Goal: Transaction & Acquisition: Purchase product/service

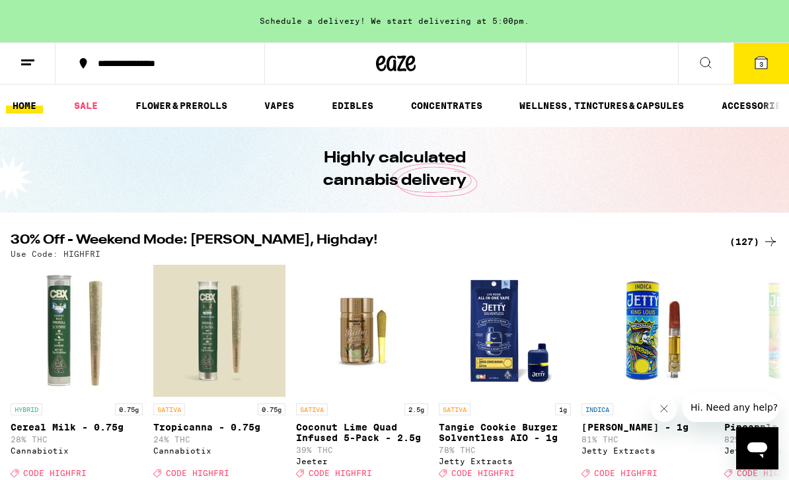
click at [188, 114] on link "FLOWER & PREROLLS" at bounding box center [181, 106] width 105 height 16
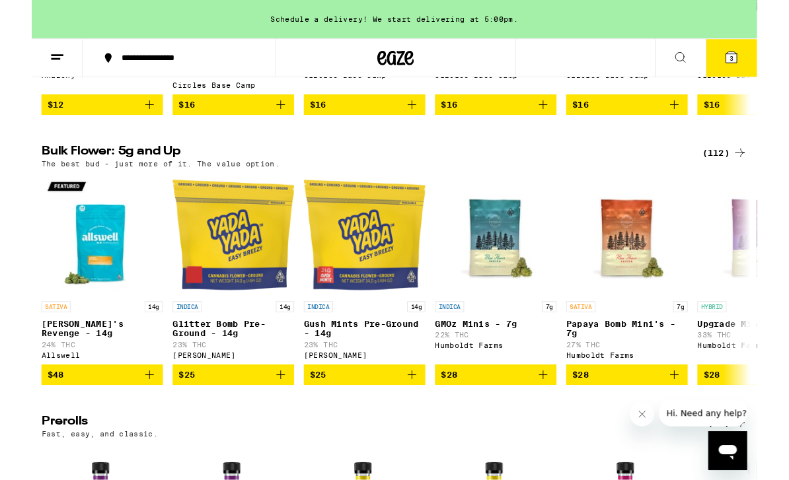
scroll to position [416, 0]
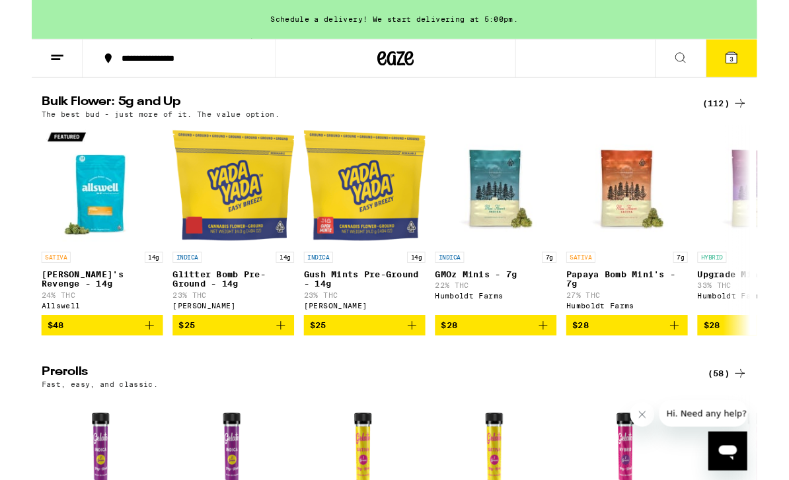
click at [777, 116] on icon at bounding box center [771, 112] width 16 height 16
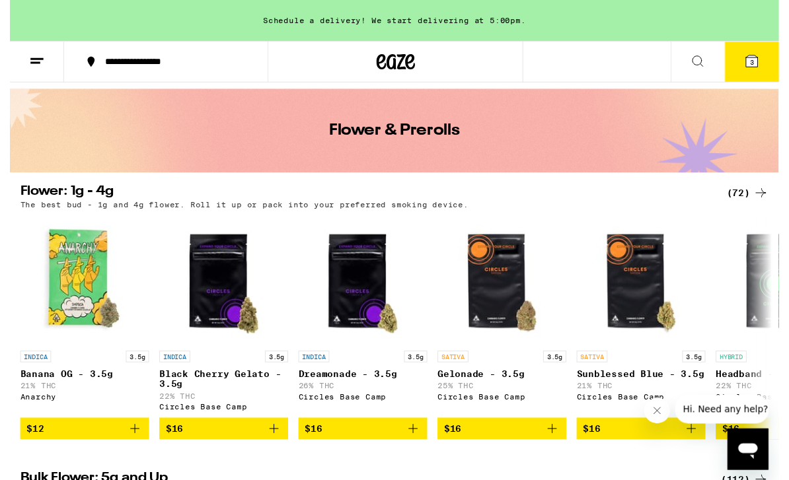
scroll to position [6, 0]
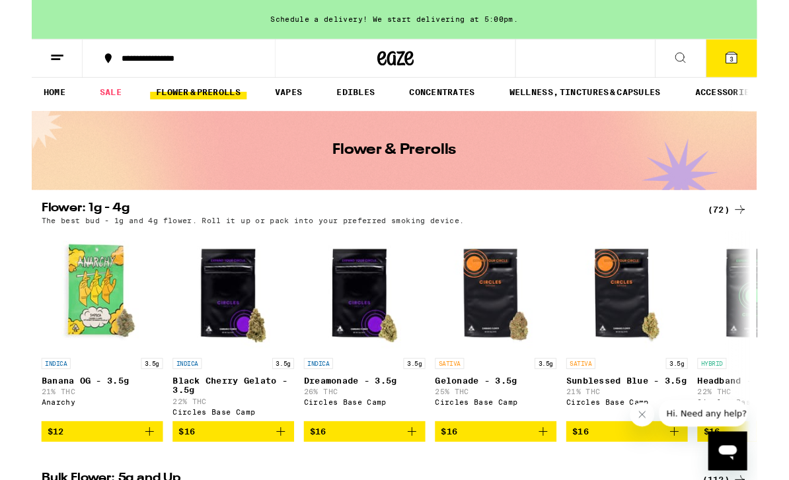
click at [754, 228] on div "(72)" at bounding box center [756, 228] width 43 height 16
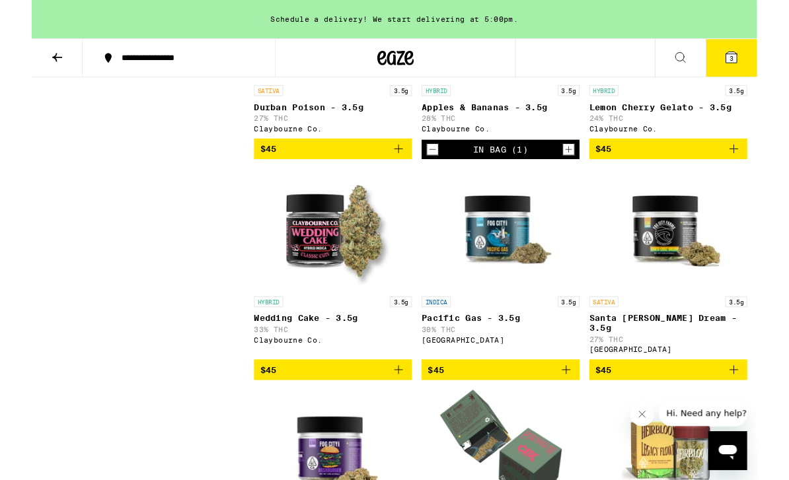
scroll to position [2599, 0]
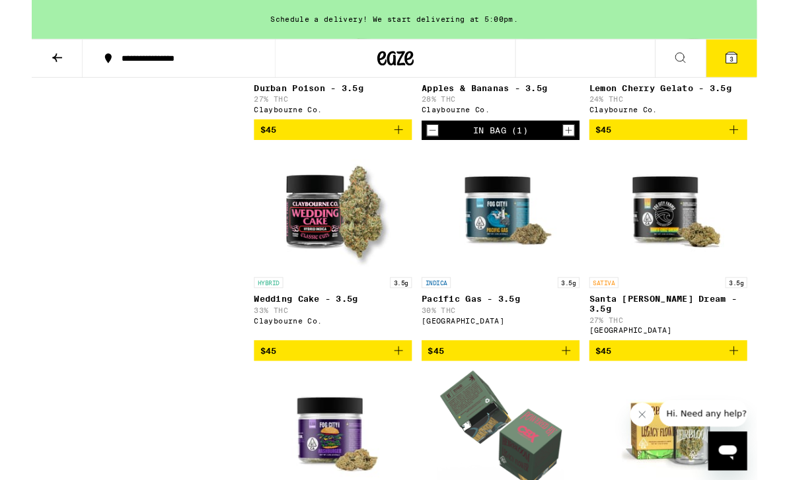
click at [754, 67] on icon at bounding box center [761, 63] width 16 height 16
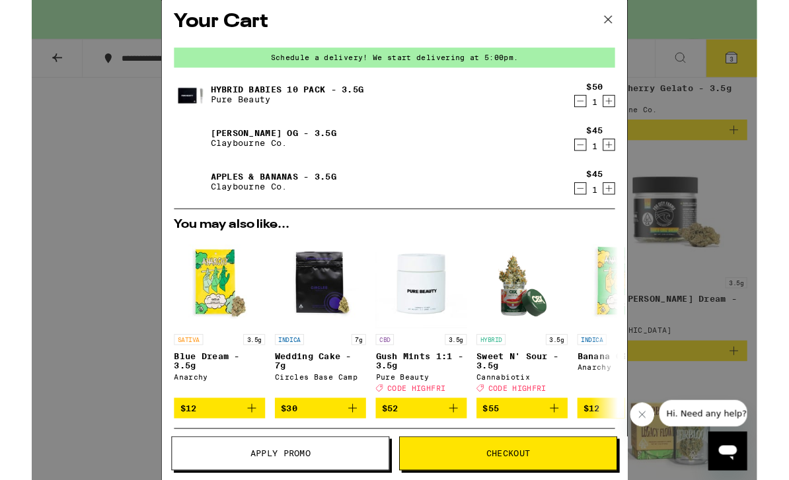
scroll to position [6, 0]
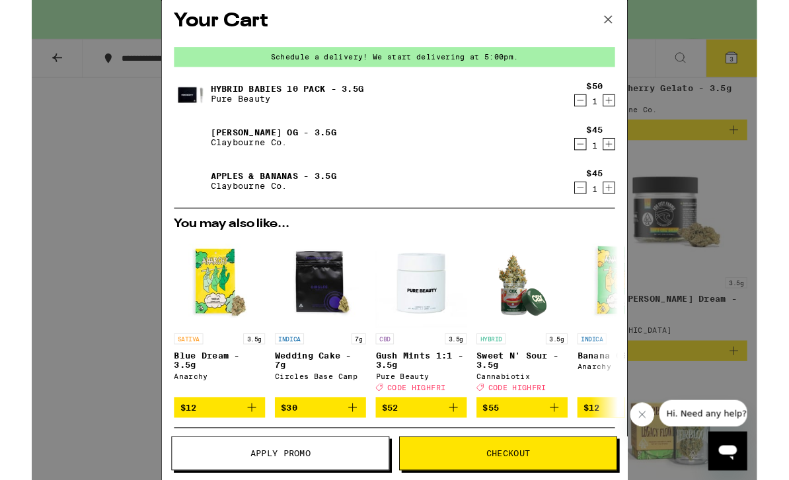
click at [566, 283] on img "Open page for Sweet N' Sour - 3.5g from Cannabiotix" at bounding box center [533, 306] width 99 height 99
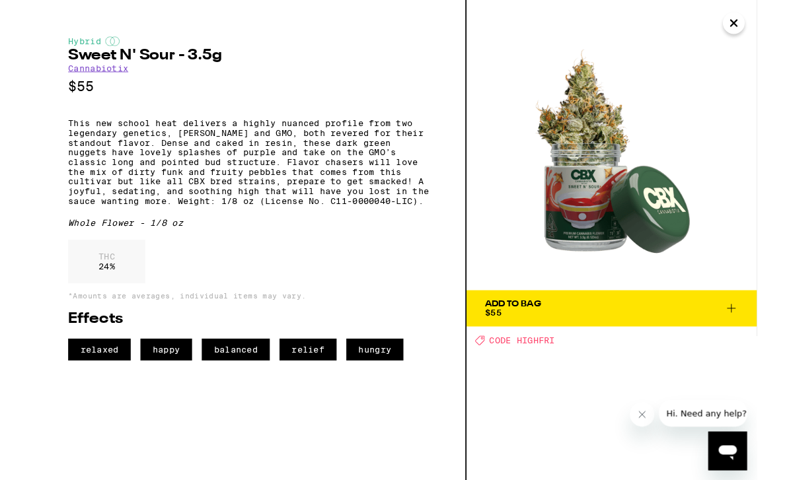
click at [771, 26] on icon "Close" at bounding box center [764, 25] width 16 height 20
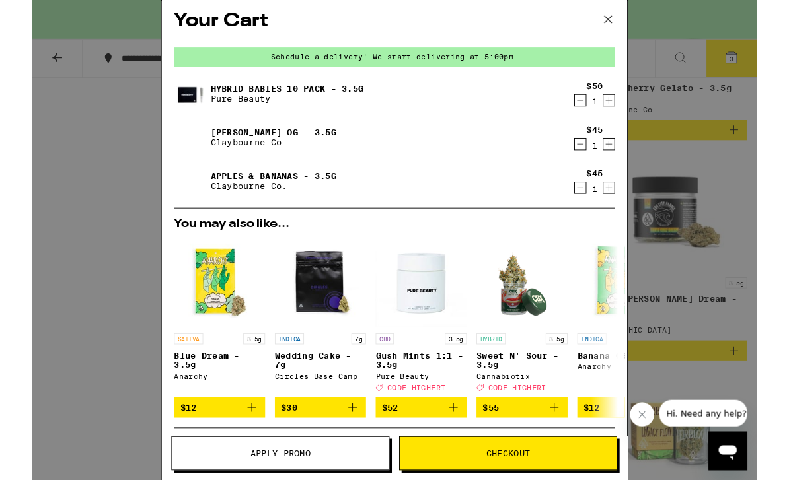
click at [242, 100] on link "Hybrid Babies 10 Pack - 3.5g" at bounding box center [277, 96] width 167 height 11
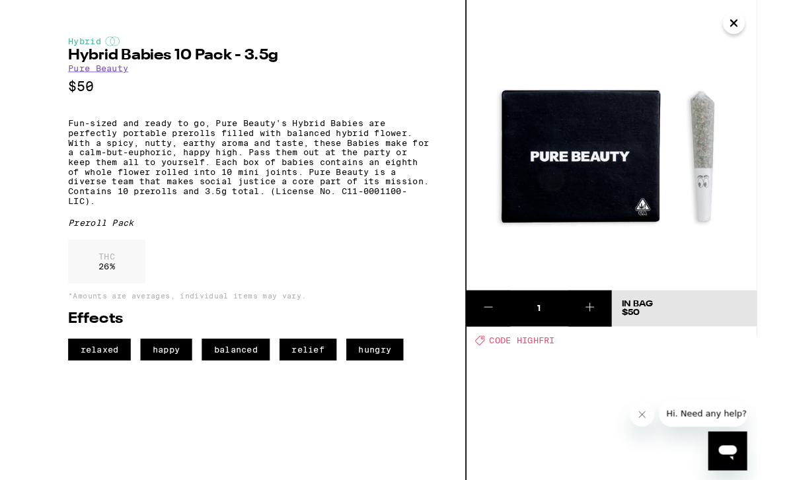
click at [497, 336] on icon at bounding box center [497, 334] width 16 height 16
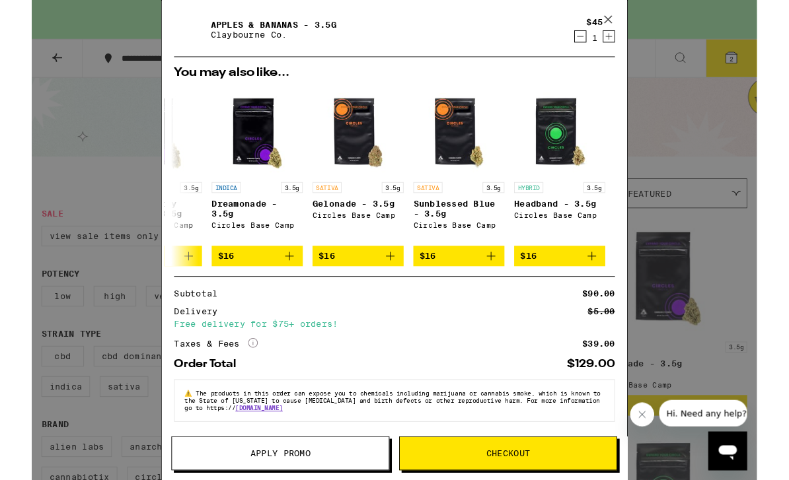
scroll to position [0, 617]
click at [700, 95] on div "Your Cart Schedule a delivery! We start delivering at 5:00pm. [PERSON_NAME] OG …" at bounding box center [394, 261] width 789 height 523
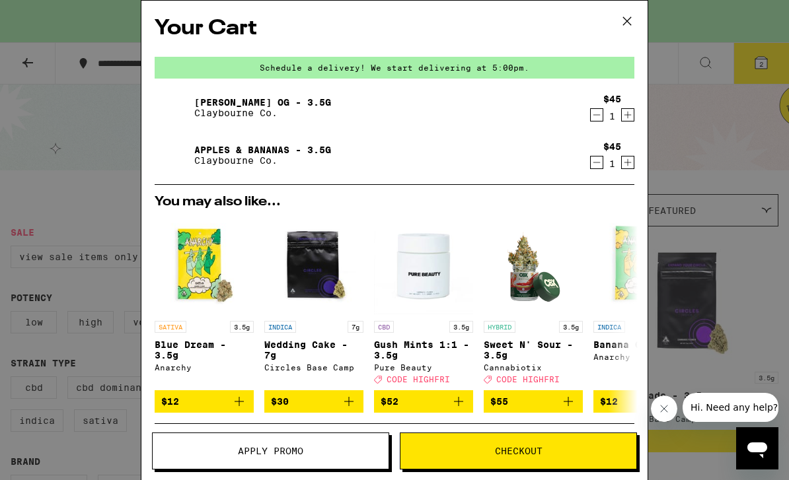
click at [733, 213] on div "Your Cart Schedule a delivery! We start delivering at 5:00pm. [PERSON_NAME] OG …" at bounding box center [394, 240] width 789 height 480
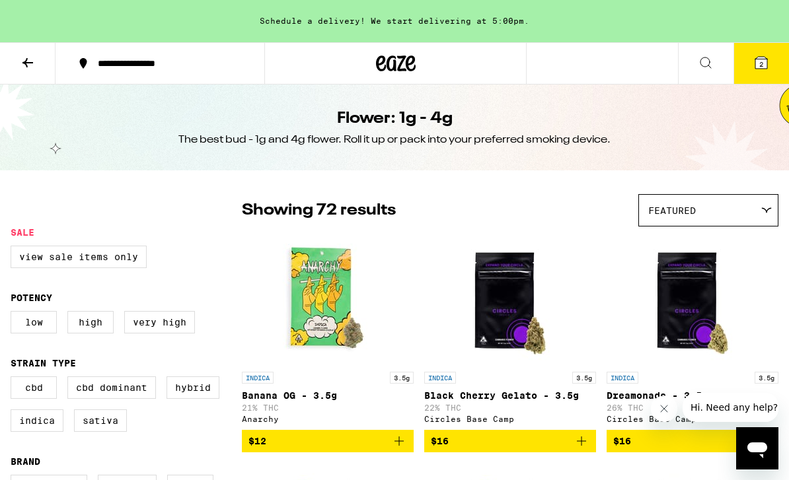
click at [393, 59] on icon at bounding box center [396, 64] width 40 height 24
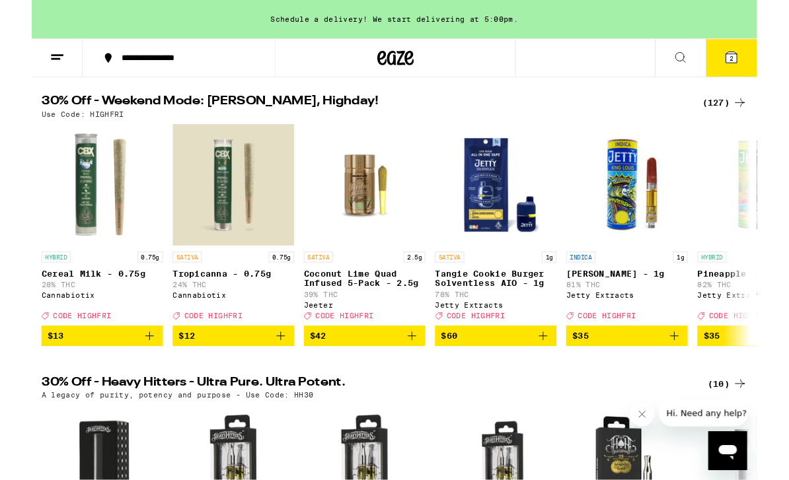
scroll to position [130, 0]
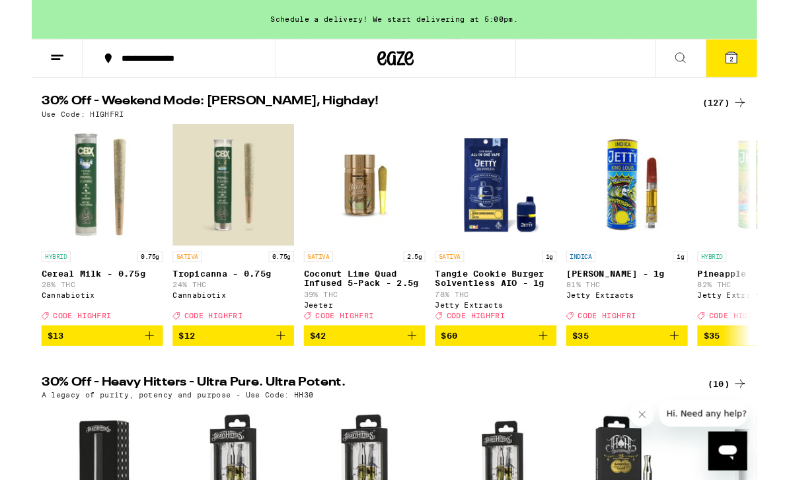
click at [742, 114] on div "(127)" at bounding box center [753, 112] width 49 height 16
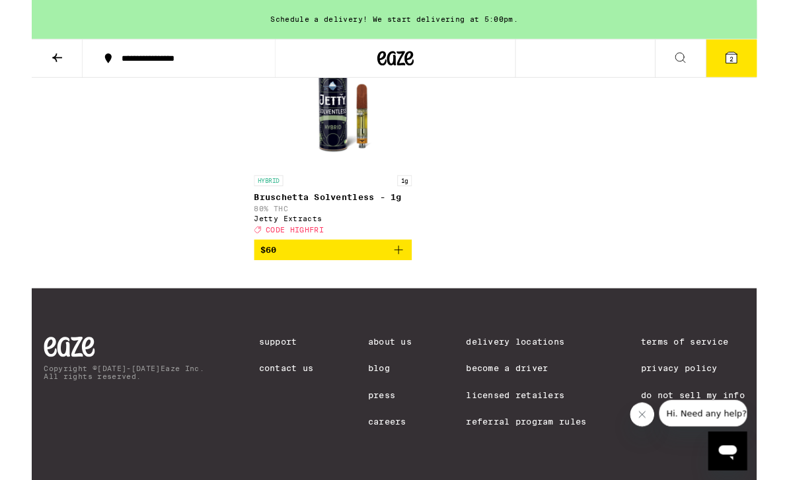
scroll to position [11010, 0]
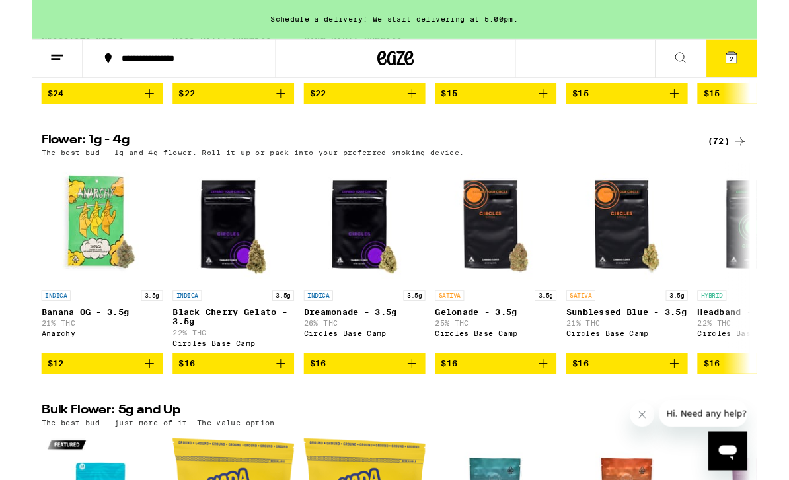
scroll to position [1083, 0]
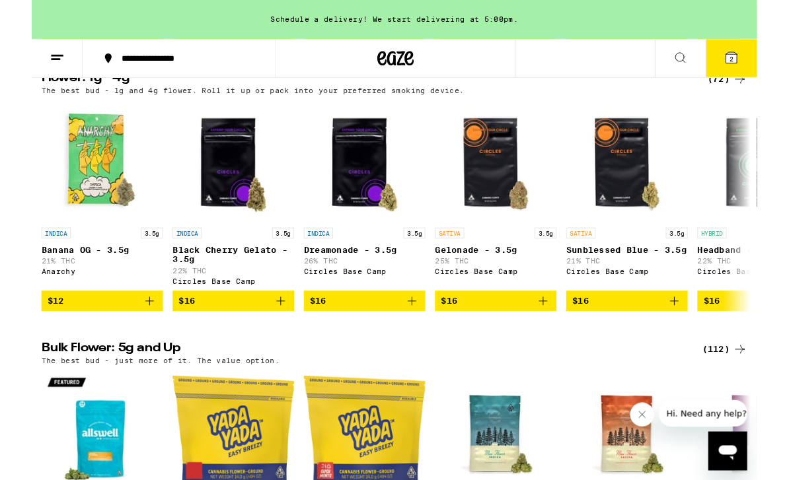
click at [755, 94] on div "(72)" at bounding box center [756, 86] width 43 height 16
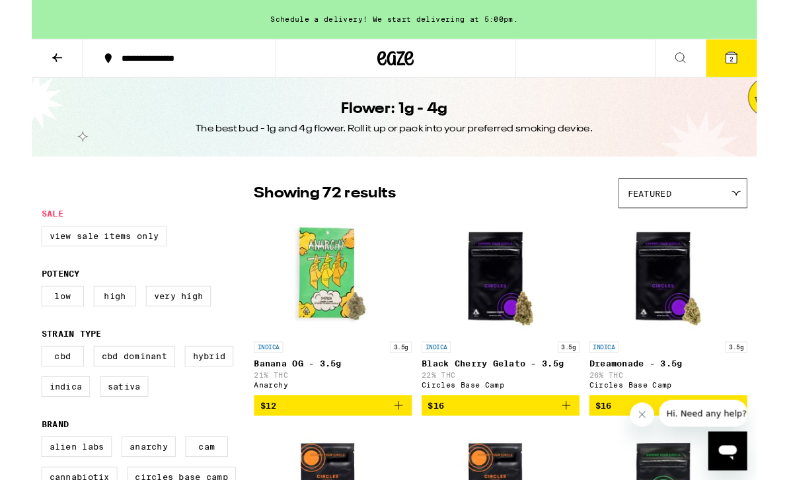
scroll to position [42, 0]
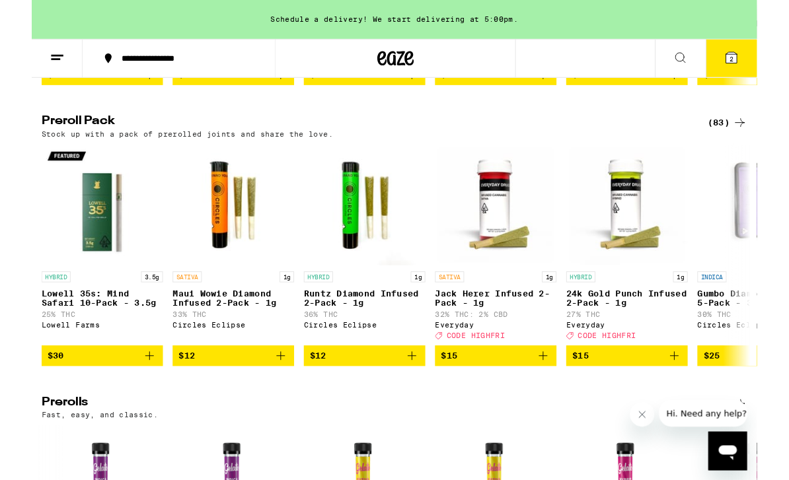
scroll to position [2876, 0]
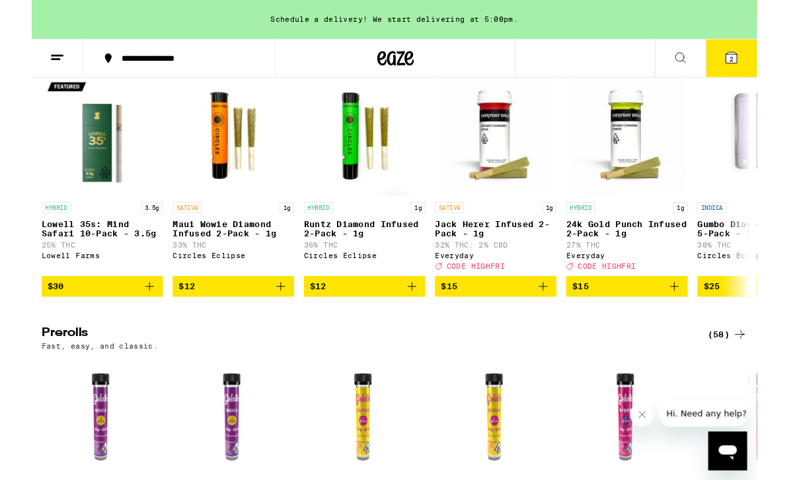
click at [766, 147] on div "**********" at bounding box center [394, 45] width 789 height 5843
click at [750, 66] on div "(83)" at bounding box center [756, 58] width 43 height 16
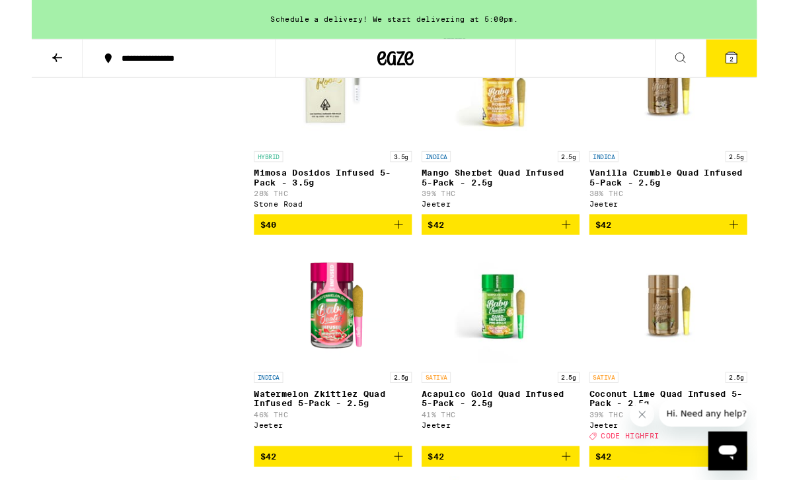
scroll to position [4864, 0]
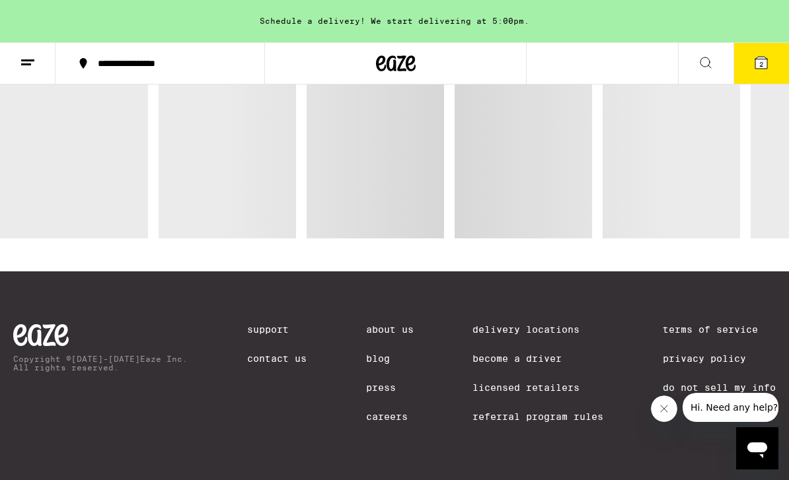
scroll to position [1212, 0]
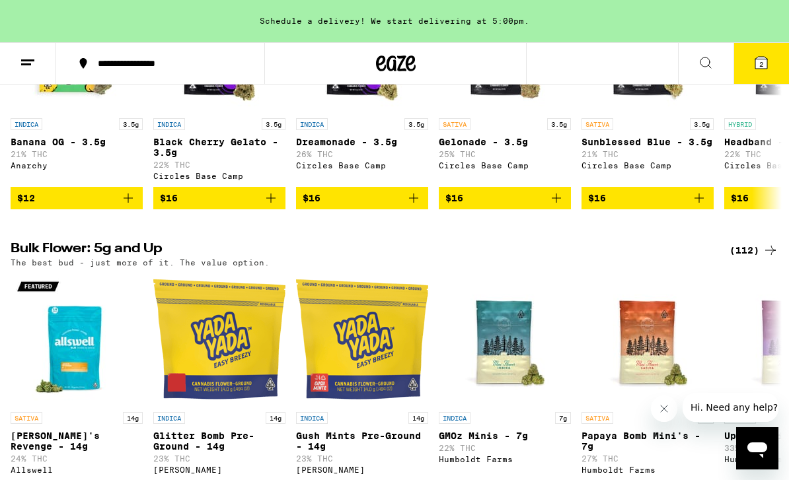
click at [391, 67] on icon at bounding box center [396, 64] width 40 height 24
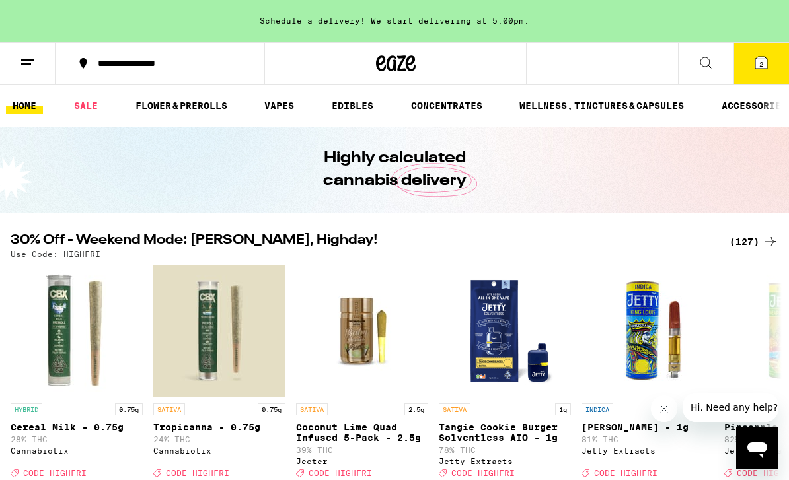
click at [172, 103] on link "FLOWER & PREROLLS" at bounding box center [181, 106] width 105 height 16
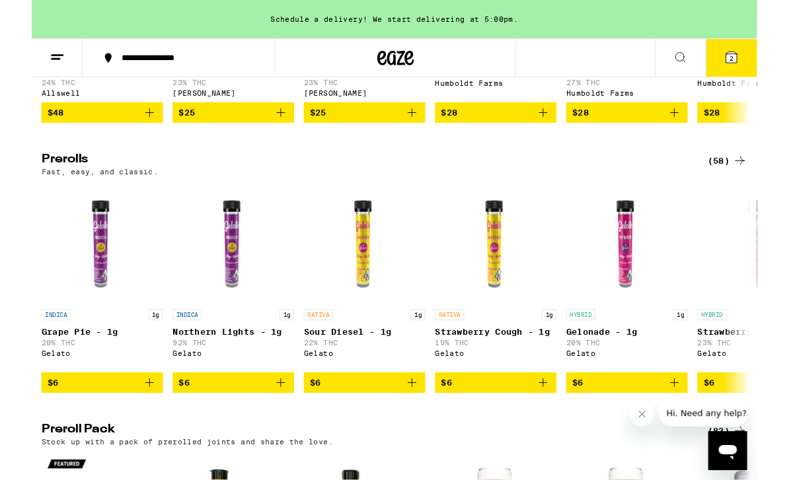
scroll to position [665, 0]
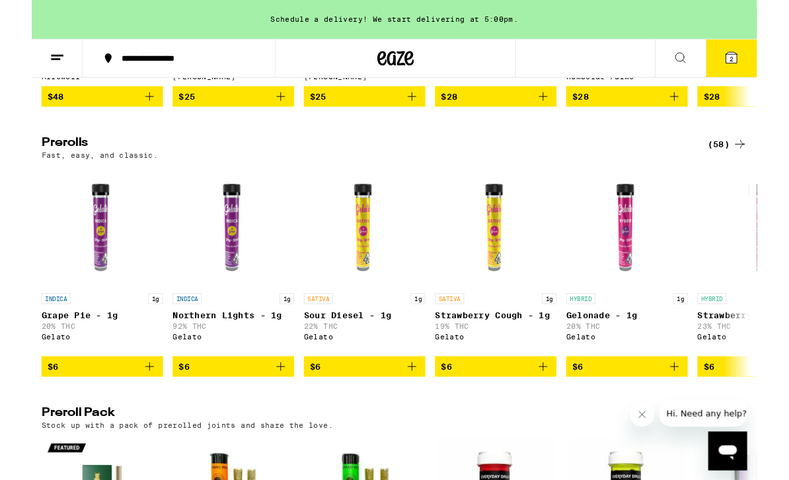
click at [761, 165] on div "(58)" at bounding box center [756, 157] width 43 height 16
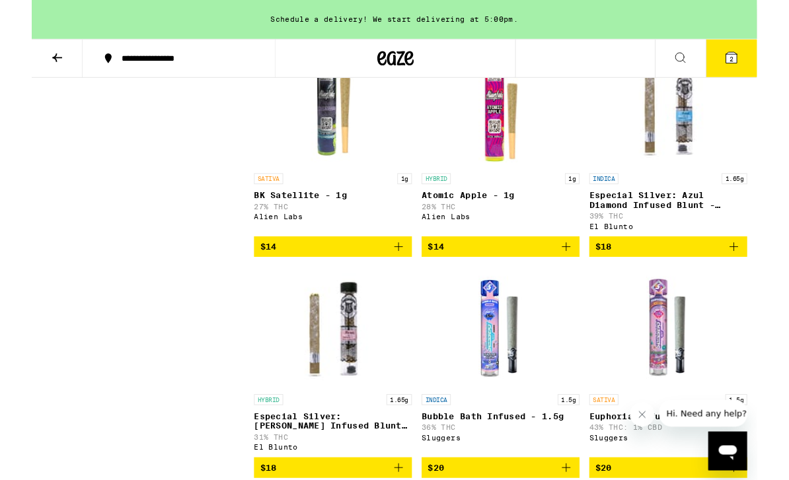
scroll to position [3014, 0]
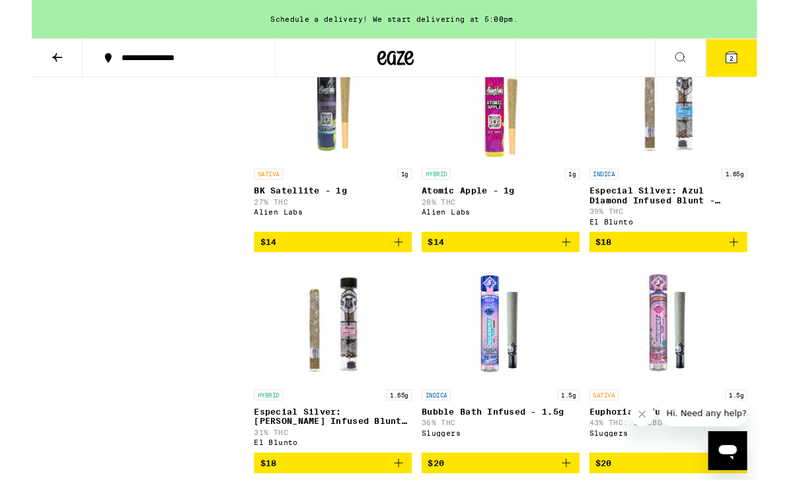
click at [679, 223] on p "Especial Silver: Azul Diamond Infused Blunt - 1.65g" at bounding box center [693, 212] width 172 height 21
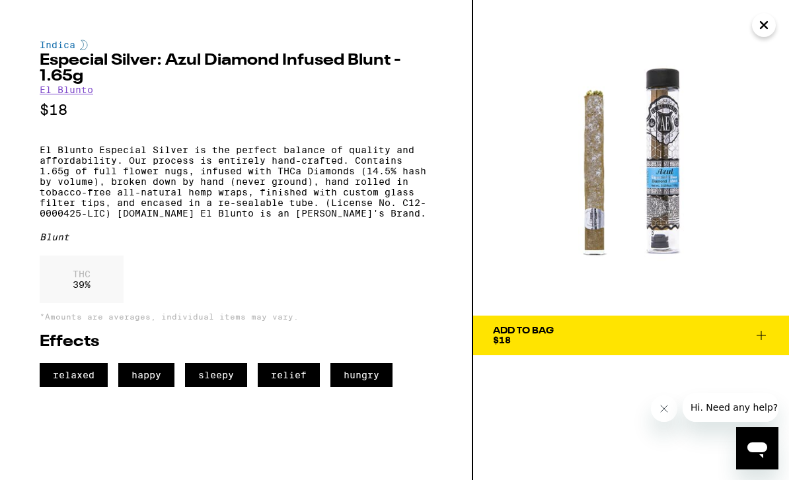
scroll to position [3015, 0]
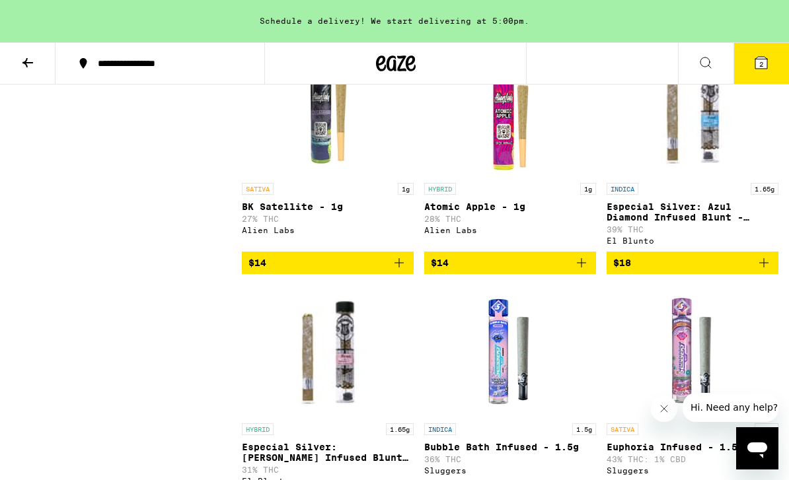
click at [498, 212] on p "Atomic Apple - 1g" at bounding box center [510, 207] width 172 height 11
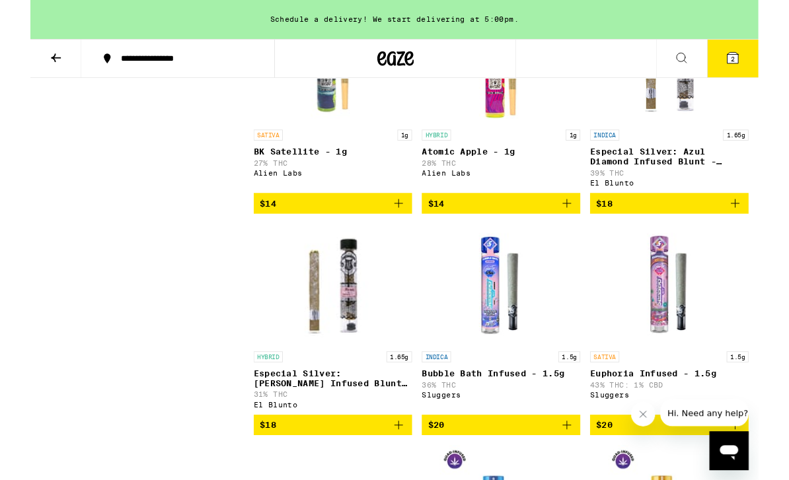
scroll to position [3055, 0]
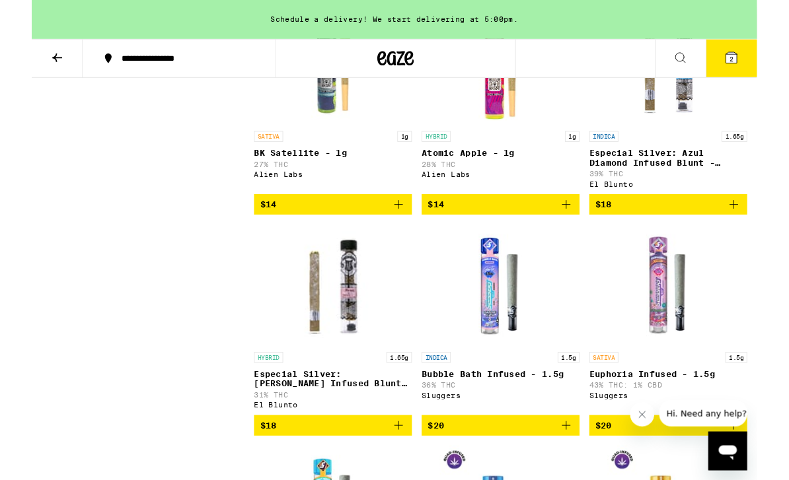
click at [758, 231] on icon "Add to bag" at bounding box center [764, 223] width 16 height 16
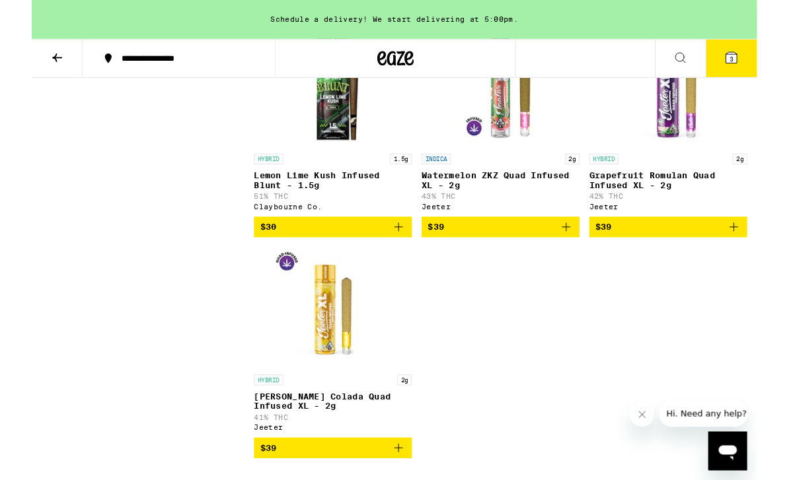
scroll to position [4516, 0]
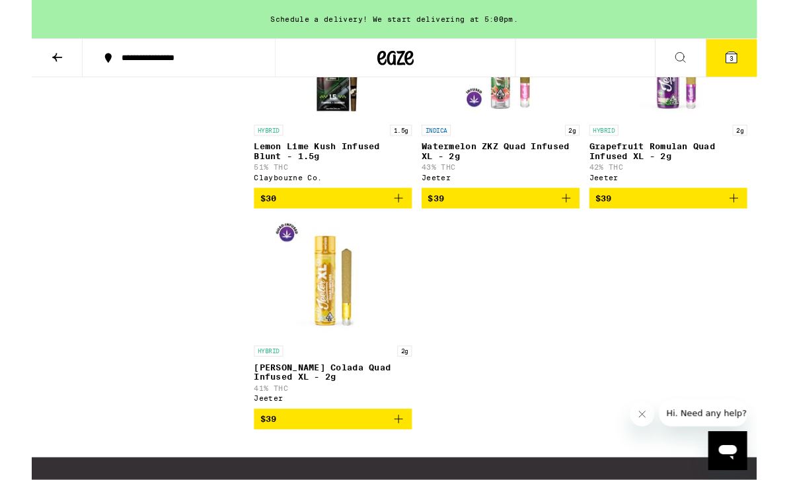
click at [575, 224] on icon "Add to bag" at bounding box center [582, 216] width 16 height 16
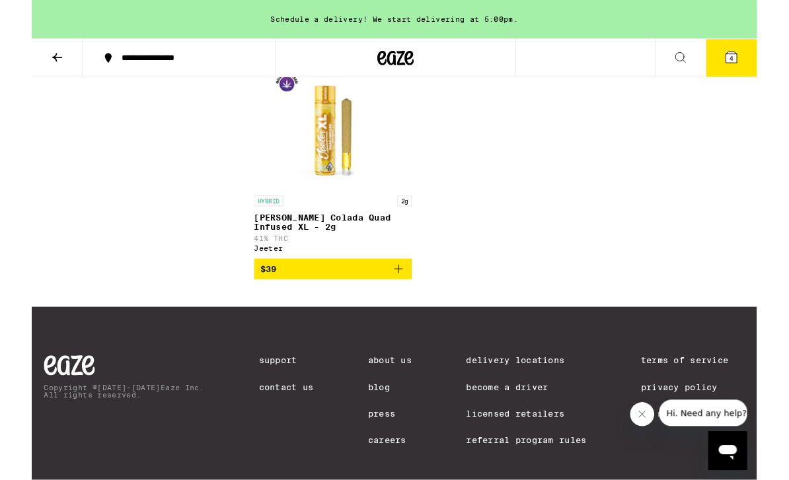
scroll to position [4682, 0]
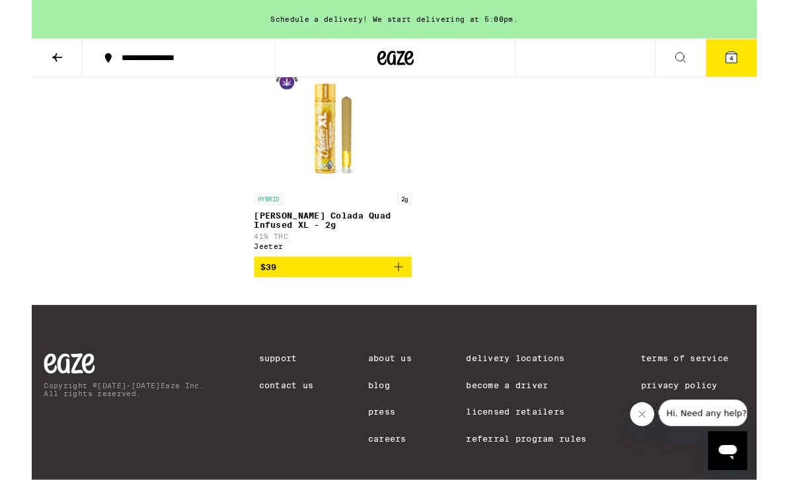
click at [346, 250] on p "[PERSON_NAME] Colada Quad Infused XL - 2g" at bounding box center [328, 239] width 172 height 21
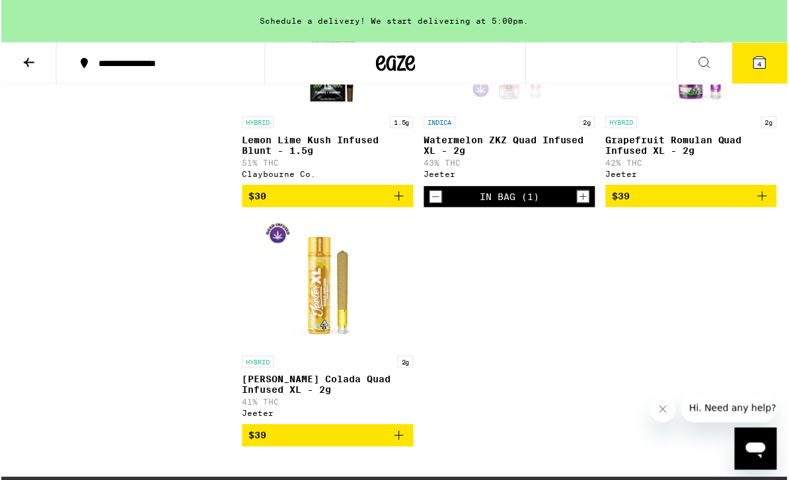
scroll to position [4537, 0]
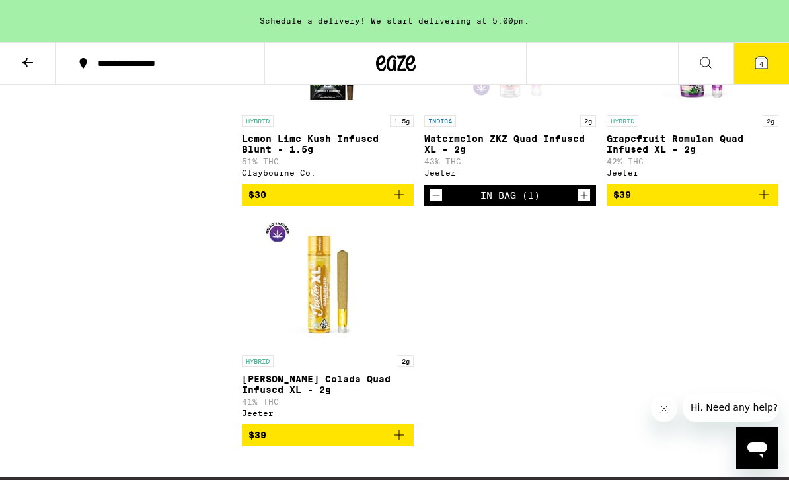
click at [525, 155] on p "Watermelon ZKZ Quad Infused XL - 2g" at bounding box center [510, 143] width 172 height 21
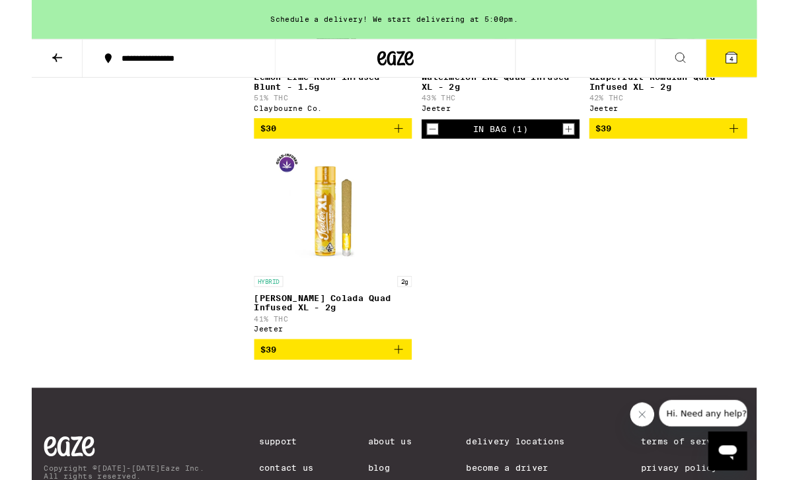
scroll to position [4586, 0]
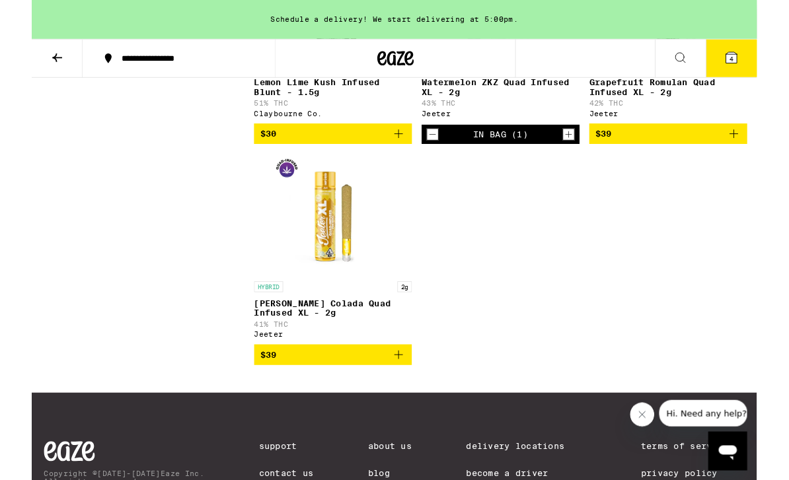
click at [574, 157] on div "In Bag (1)" at bounding box center [510, 145] width 172 height 21
click at [583, 154] on icon "Increment" at bounding box center [584, 146] width 12 height 16
click at [761, 61] on span "5" at bounding box center [761, 64] width 4 height 8
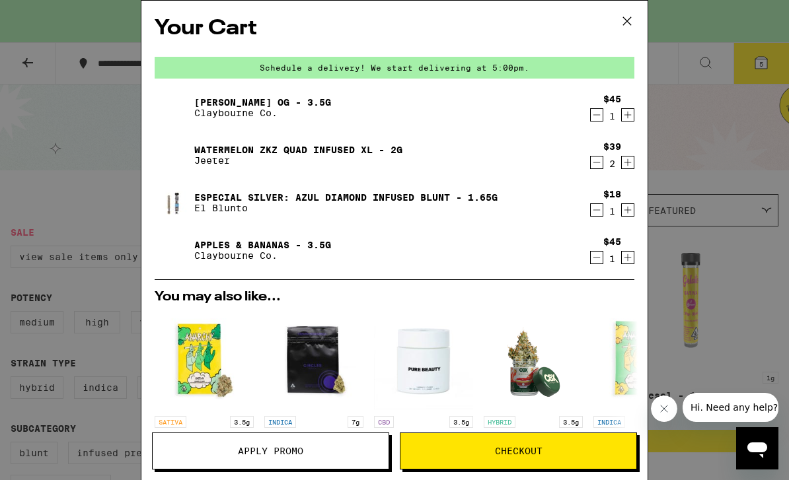
click at [595, 210] on icon "Decrement" at bounding box center [596, 210] width 7 height 0
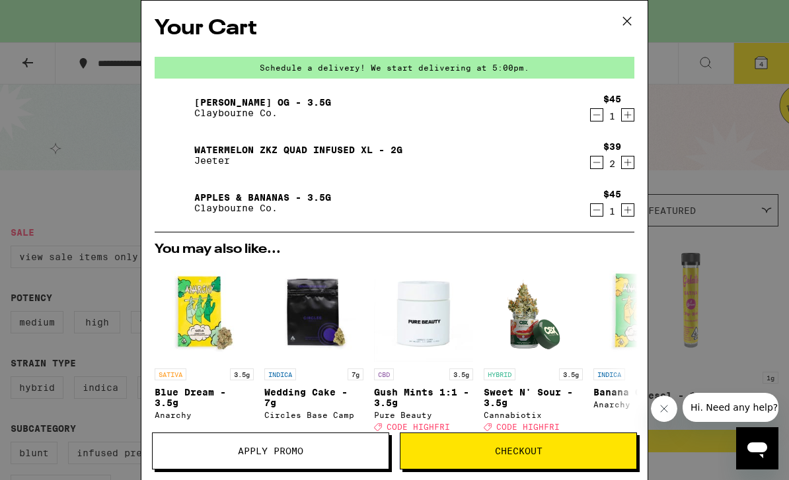
click at [565, 458] on button "Checkout" at bounding box center [518, 451] width 237 height 37
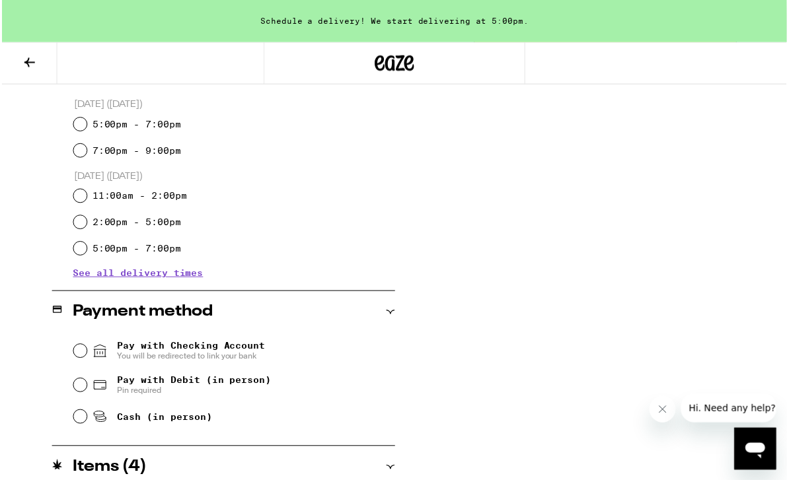
scroll to position [334, 0]
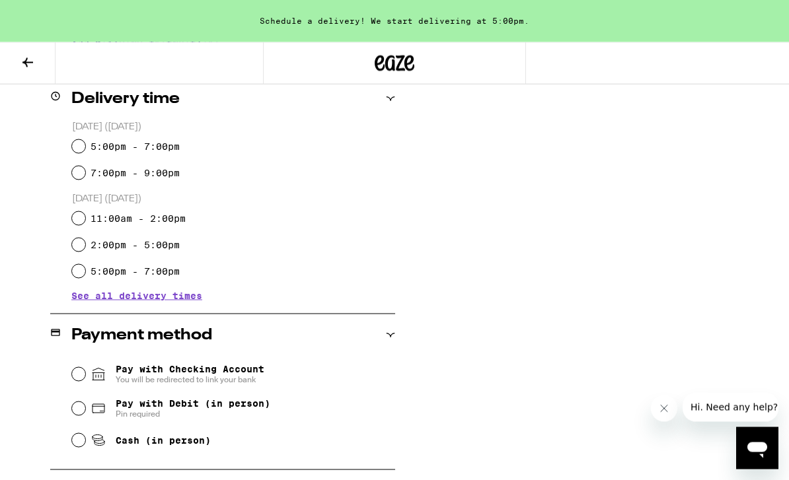
click at [4, 0] on div "Schedule a delivery! We start delivering at 5:00pm." at bounding box center [394, 21] width 789 height 42
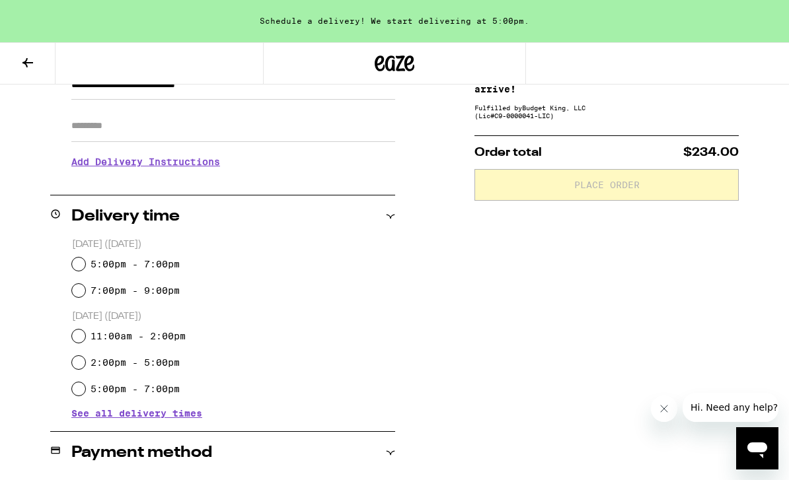
scroll to position [0, 0]
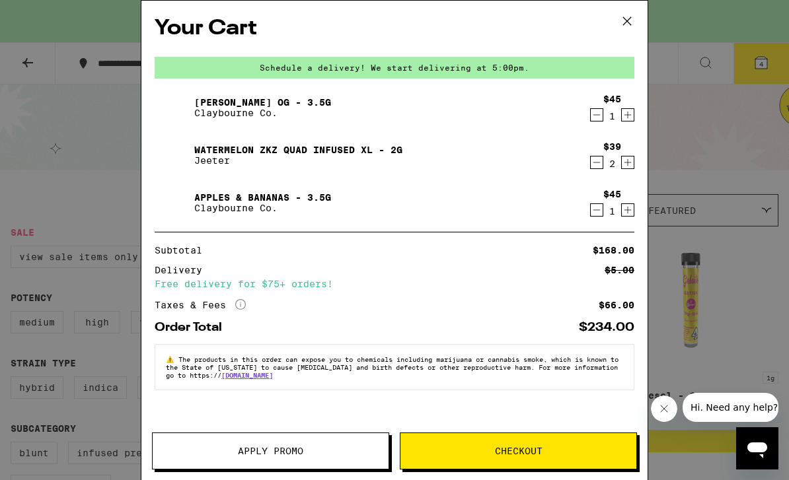
click at [620, 24] on icon at bounding box center [627, 21] width 20 height 20
